Goal: Information Seeking & Learning: Learn about a topic

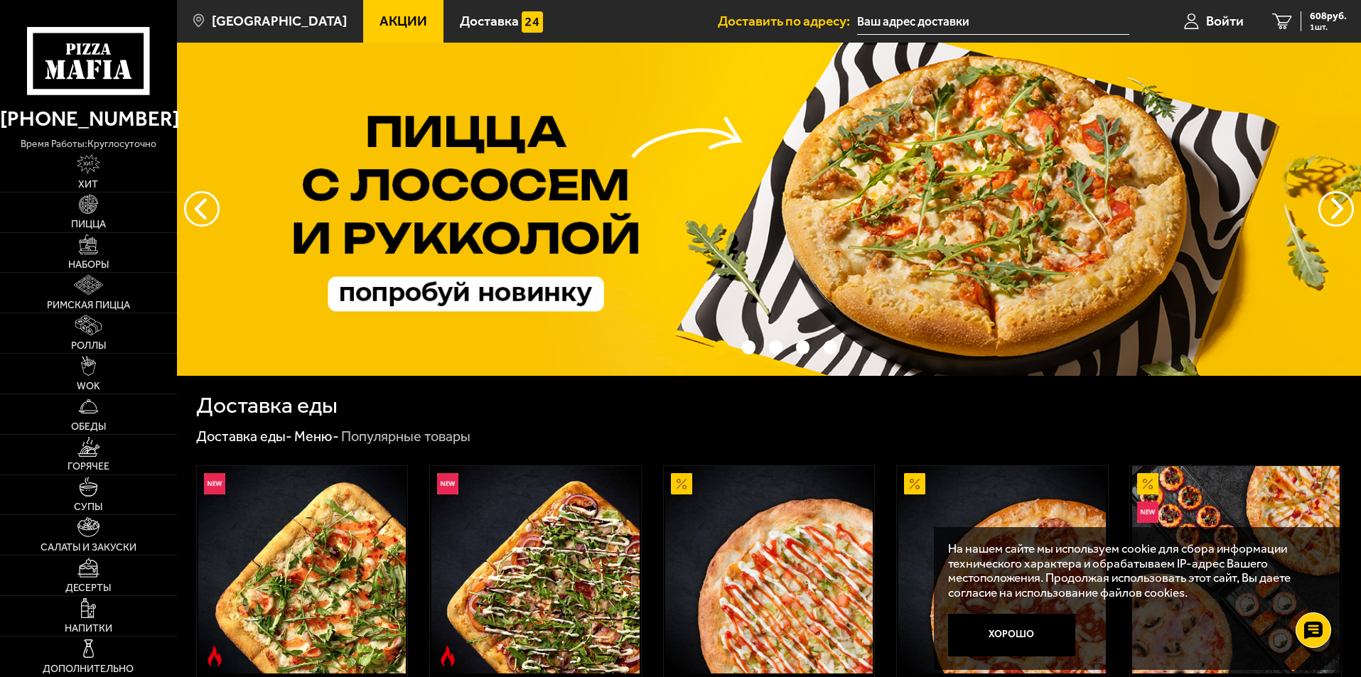
click at [382, 31] on link "Акции" at bounding box center [403, 21] width 80 height 43
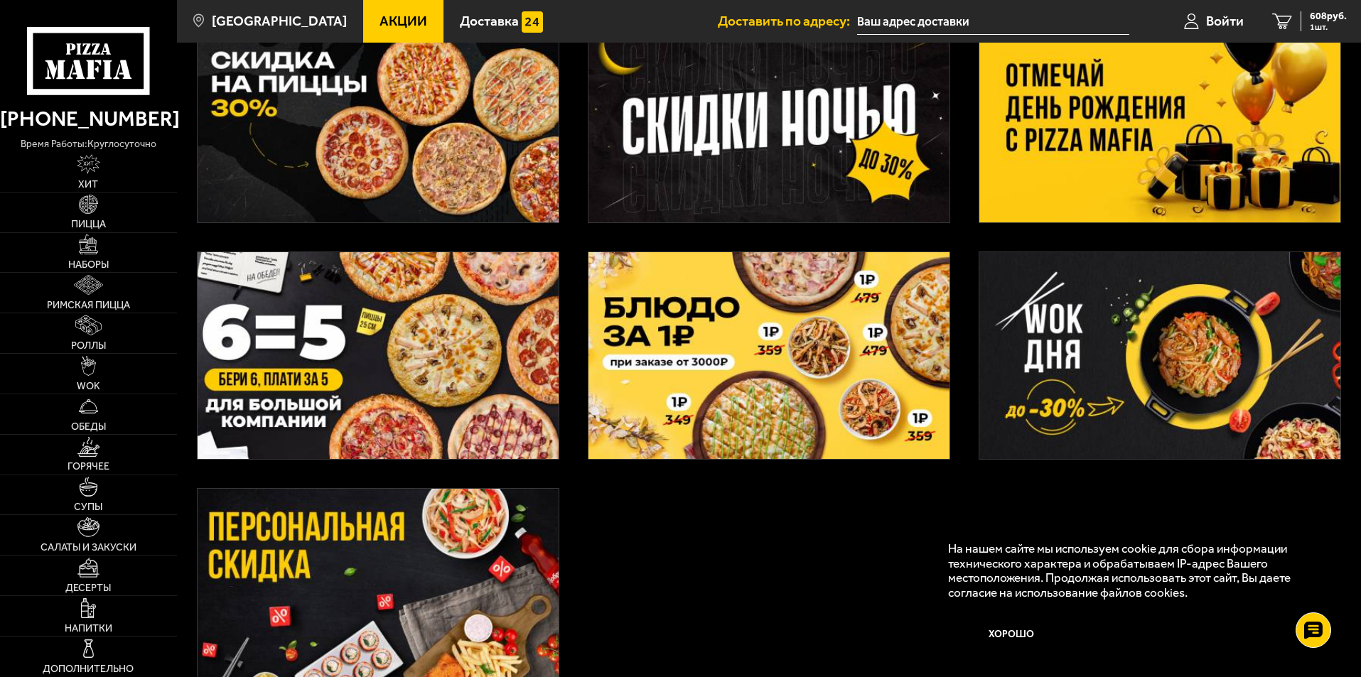
click at [694, 155] on img at bounding box center [769, 119] width 361 height 207
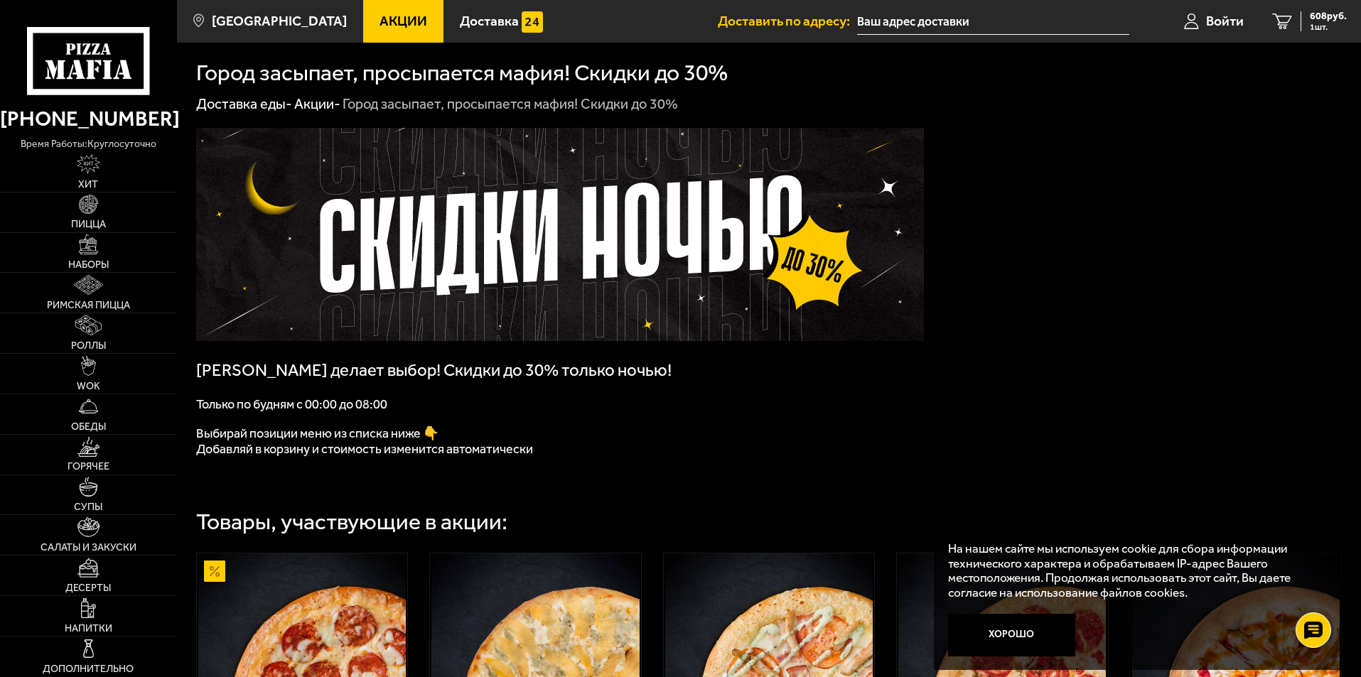
click at [390, 84] on h1 "Город засыпает, просыпается мафия! Скидки до 30%" at bounding box center [462, 73] width 532 height 23
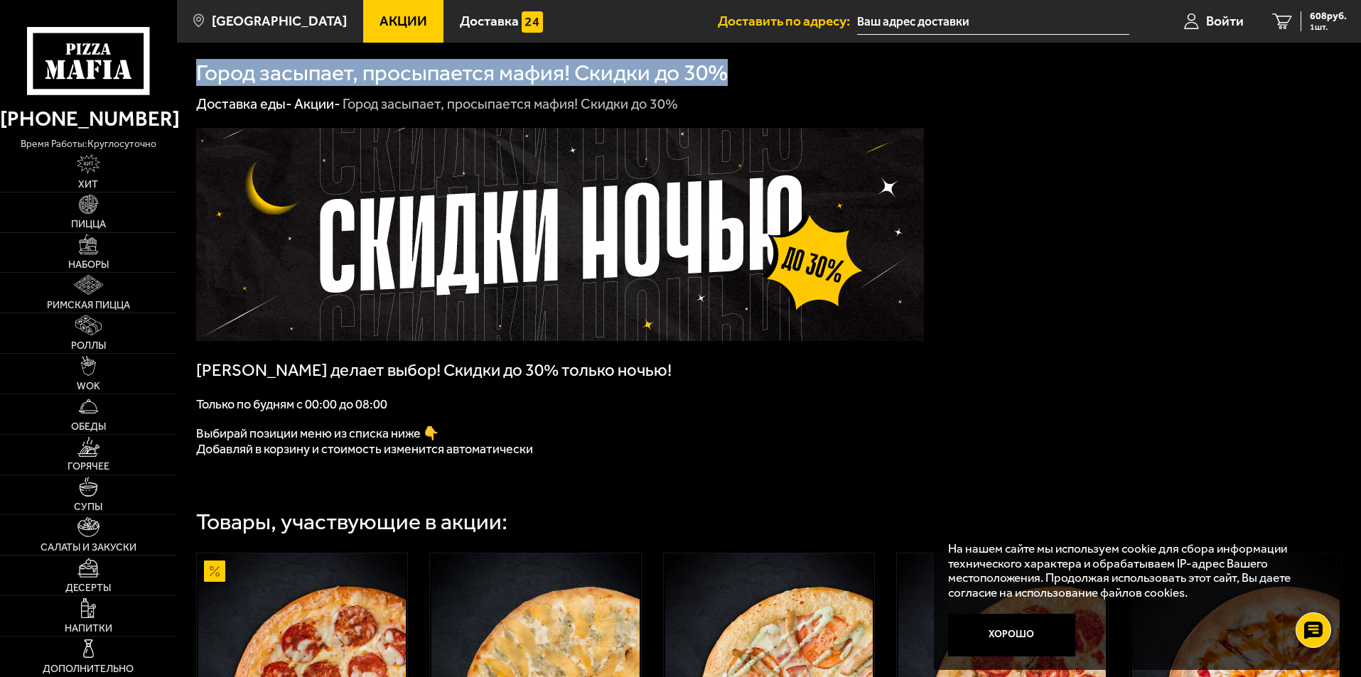
click at [390, 84] on h1 "Город засыпает, просыпается мафия! Скидки до 30%" at bounding box center [462, 73] width 532 height 23
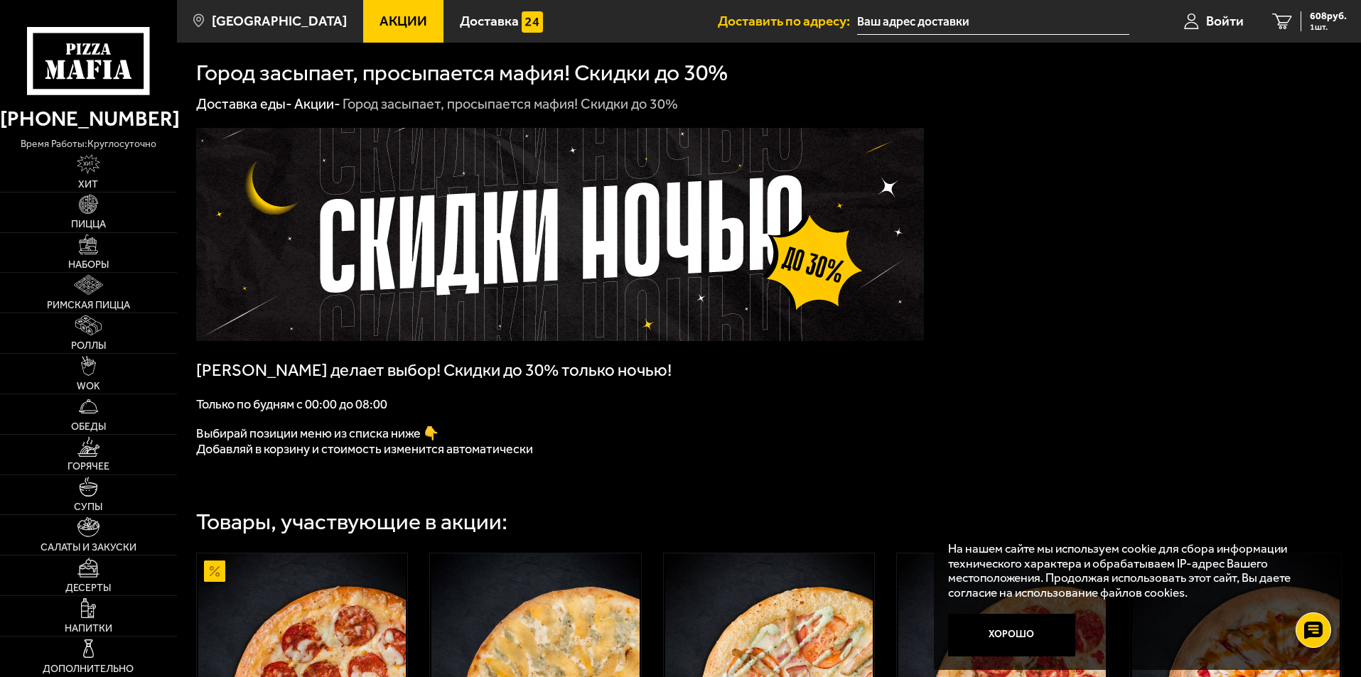
click at [203, 75] on h1 "Город засыпает, просыпается мафия! Скидки до 30%" at bounding box center [462, 73] width 532 height 23
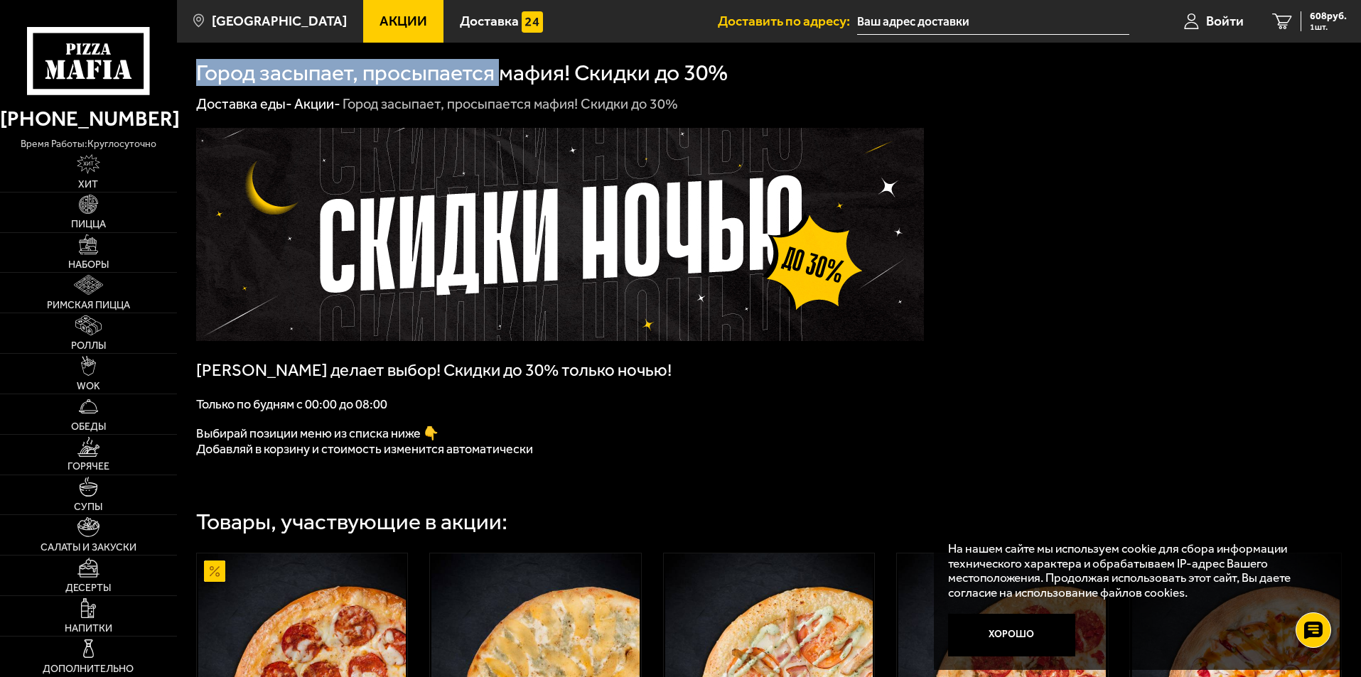
drag, startPoint x: 191, startPoint y: 77, endPoint x: 501, endPoint y: 77, distance: 309.9
click at [501, 85] on h1 "Город засыпает, просыпается мафия! Скидки до 30%" at bounding box center [462, 73] width 532 height 23
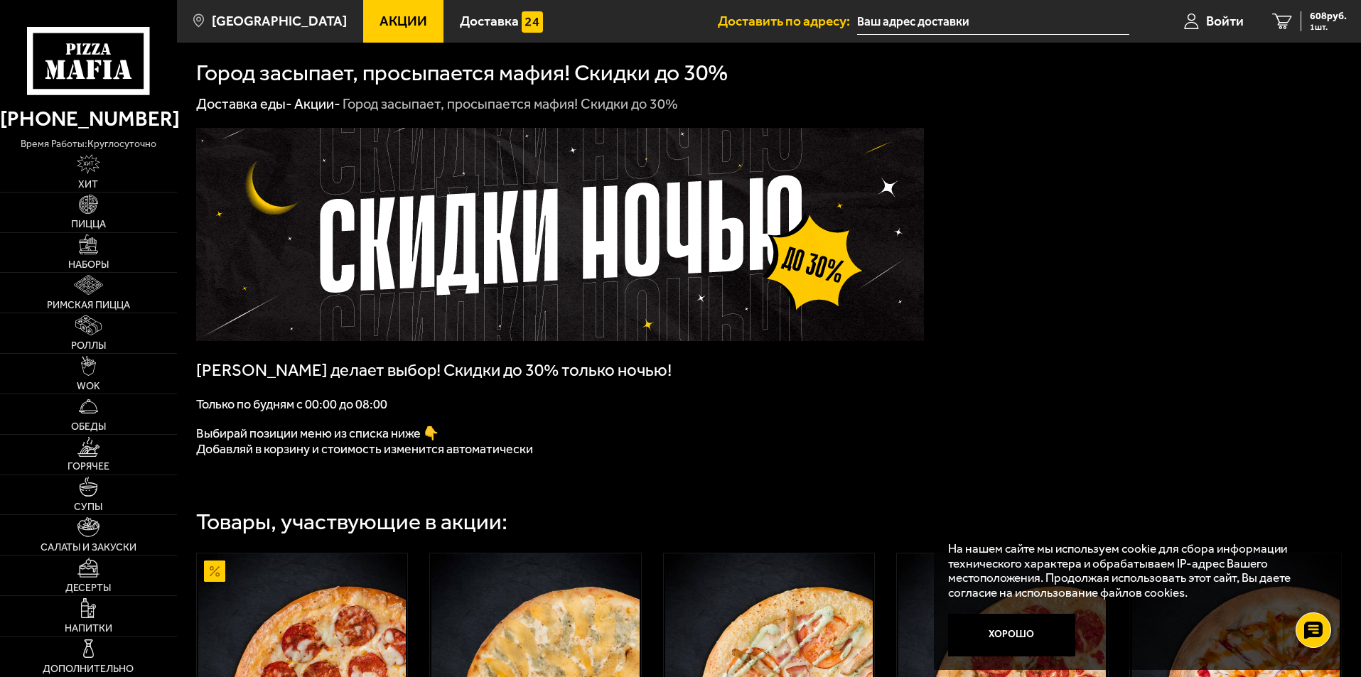
click at [350, 103] on div "Город засыпает, просыпается мафия! Скидки до 30%" at bounding box center [510, 104] width 335 height 18
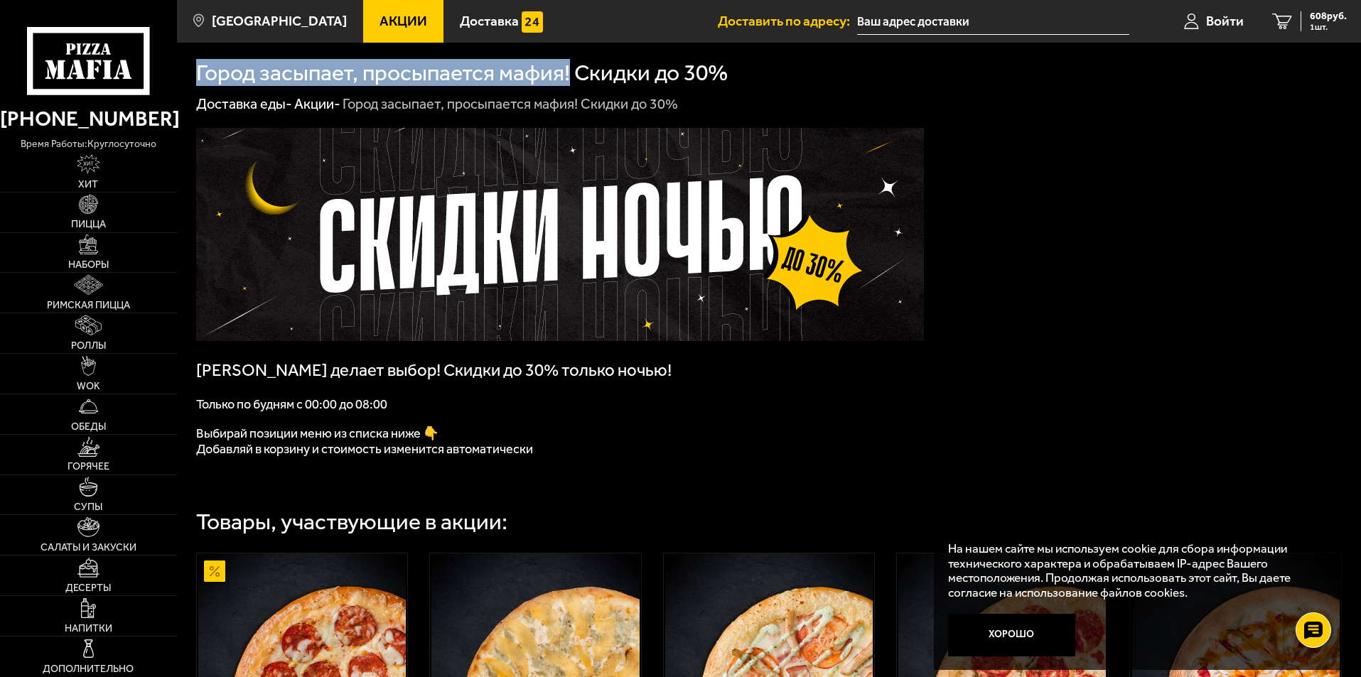
drag, startPoint x: 216, startPoint y: 72, endPoint x: 573, endPoint y: 73, distance: 356.8
copy h1 "Город засыпает, просыпается мафия!"
click at [485, 83] on h1 "Город засыпает, просыпается мафия! Скидки до 30%" at bounding box center [462, 73] width 532 height 23
